Goal: Information Seeking & Learning: Learn about a topic

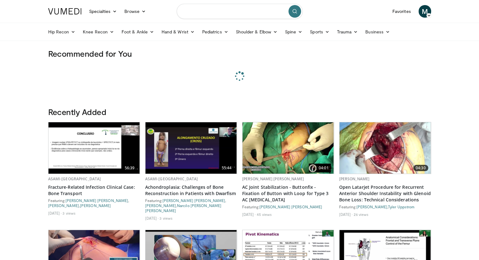
click at [222, 13] on input "Search topics, interventions" at bounding box center [240, 11] width 126 height 15
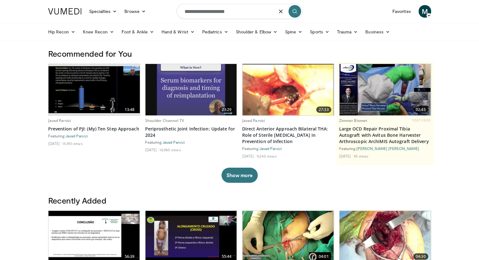
type input "**********"
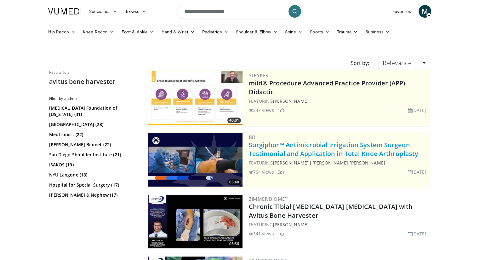
click at [383, 147] on link "Surgiphor™ Antimicrobial Irrigation System Surgeon Testimonial and Application …" at bounding box center [333, 148] width 169 height 17
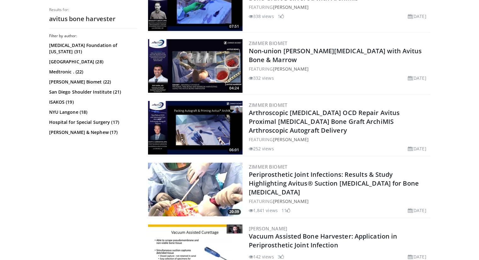
scroll to position [661, 0]
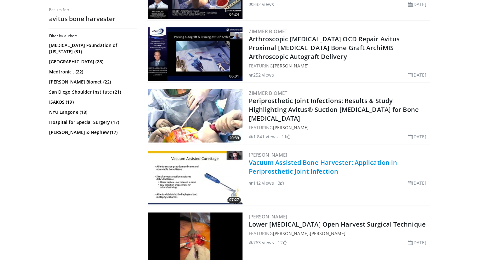
click at [297, 165] on link "Vacuum Assisted Bone Harvester: Application in Periprosthetic Joint Infection" at bounding box center [323, 166] width 149 height 17
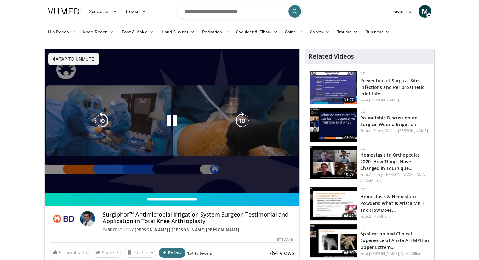
click at [169, 190] on div "Loaded : 22.53% 0:07 1:50" at bounding box center [172, 191] width 255 height 3
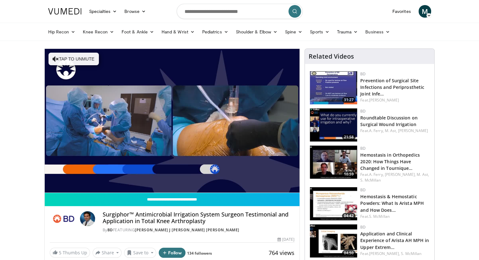
click at [164, 176] on div "10 seconds Tap to unmute" at bounding box center [172, 120] width 255 height 143
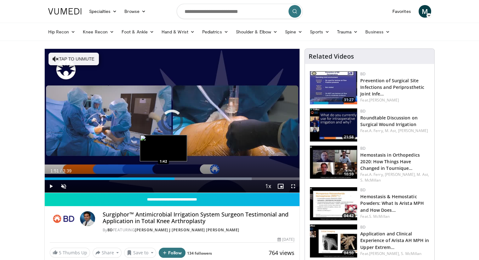
click at [163, 177] on div "1:51" at bounding box center [110, 178] width 130 height 3
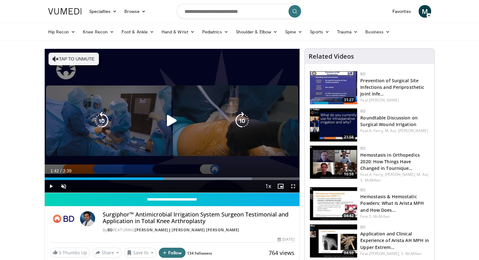
click at [166, 112] on icon "Video Player" at bounding box center [172, 121] width 18 height 18
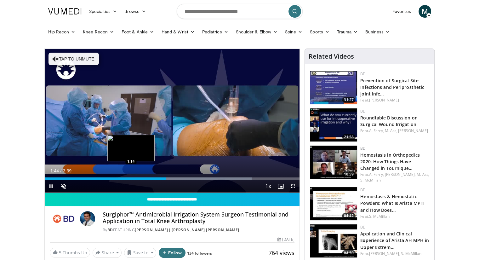
click at [130, 178] on div "1:45" at bounding box center [106, 178] width 122 height 3
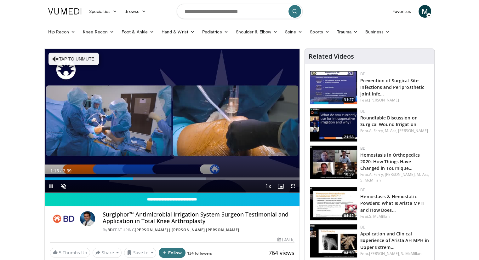
click at [119, 180] on div "Current Time 1:15 / Duration 3:39 Pause Skip Backward Skip Forward Unmute Loade…" at bounding box center [172, 186] width 255 height 13
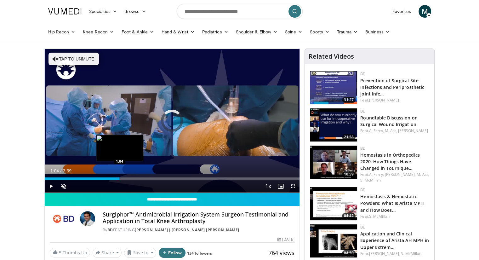
click at [119, 177] on div "Loaded : 0.00% 1:04 1:04" at bounding box center [172, 177] width 255 height 6
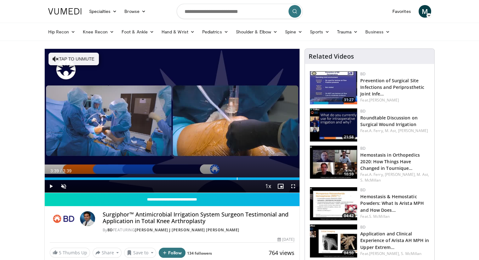
drag, startPoint x: 131, startPoint y: 176, endPoint x: 305, endPoint y: 171, distance: 173.7
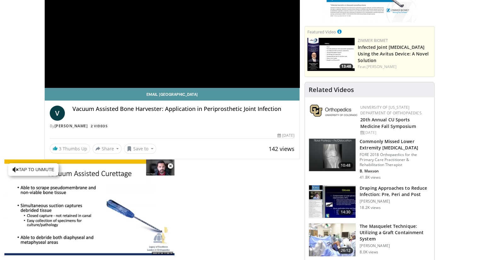
scroll to position [31, 0]
